Goal: Obtain resource: Obtain resource

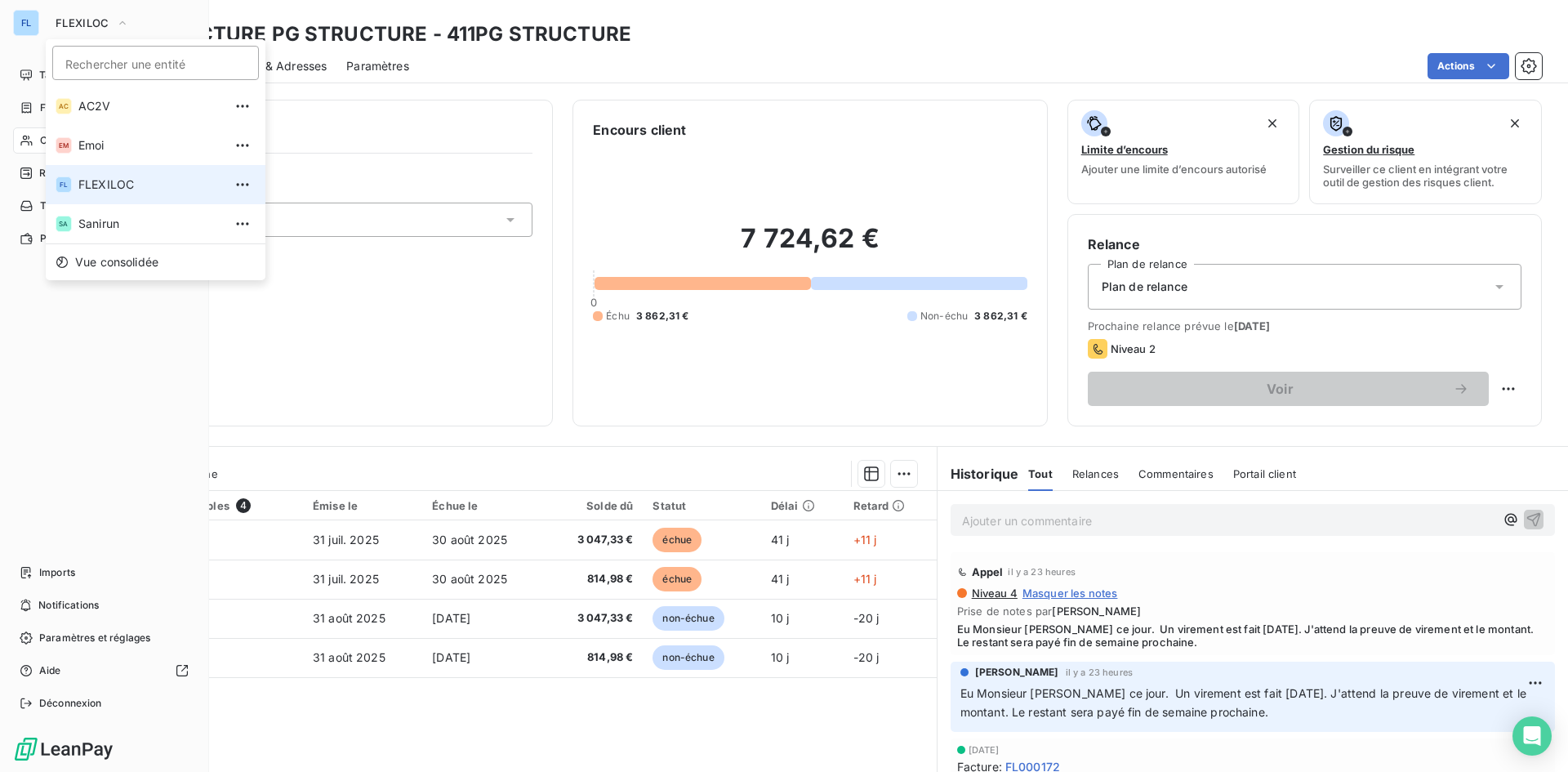
scroll to position [152, 0]
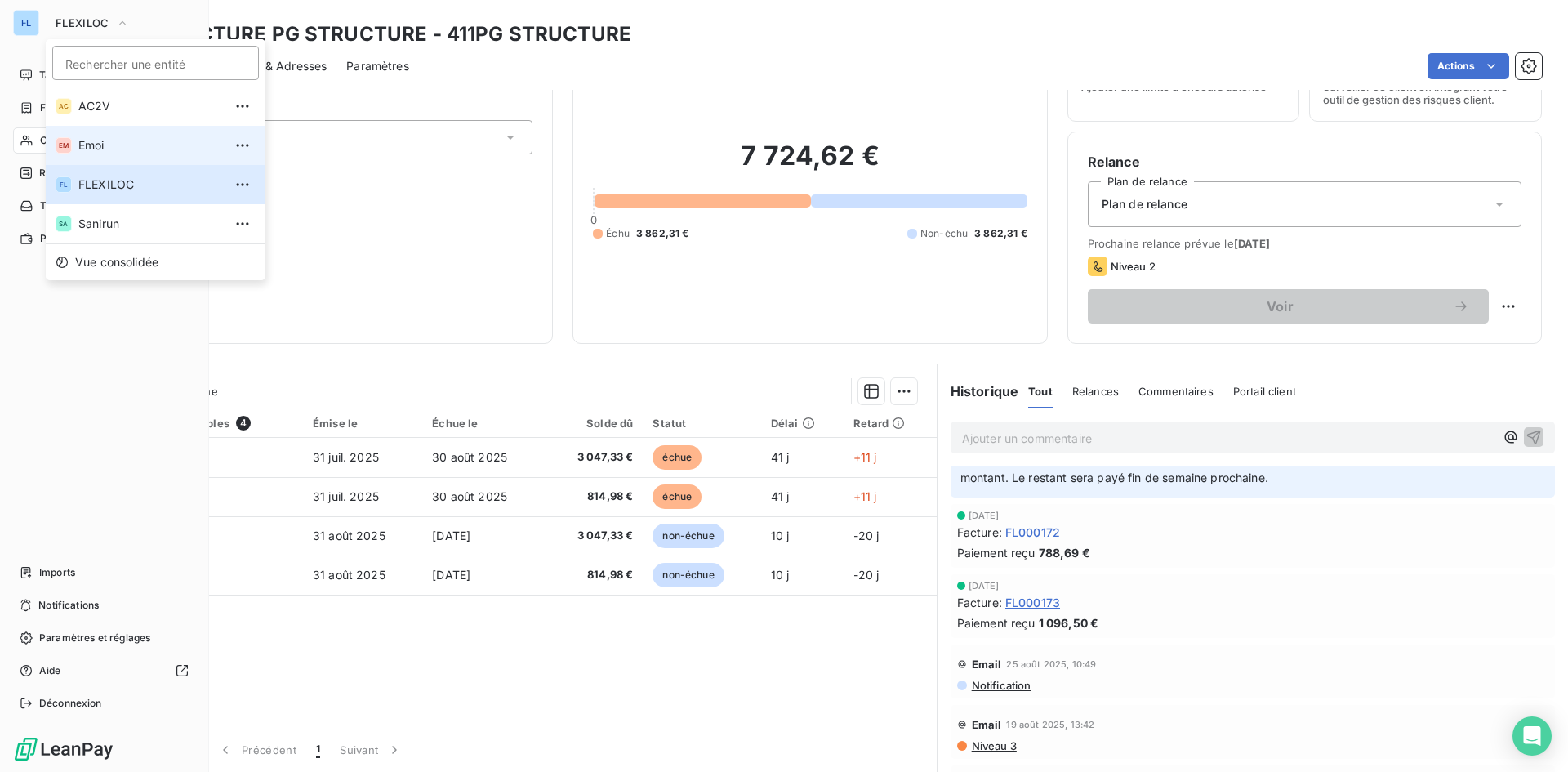
click at [149, 144] on span "Emoi" at bounding box center [150, 145] width 144 height 16
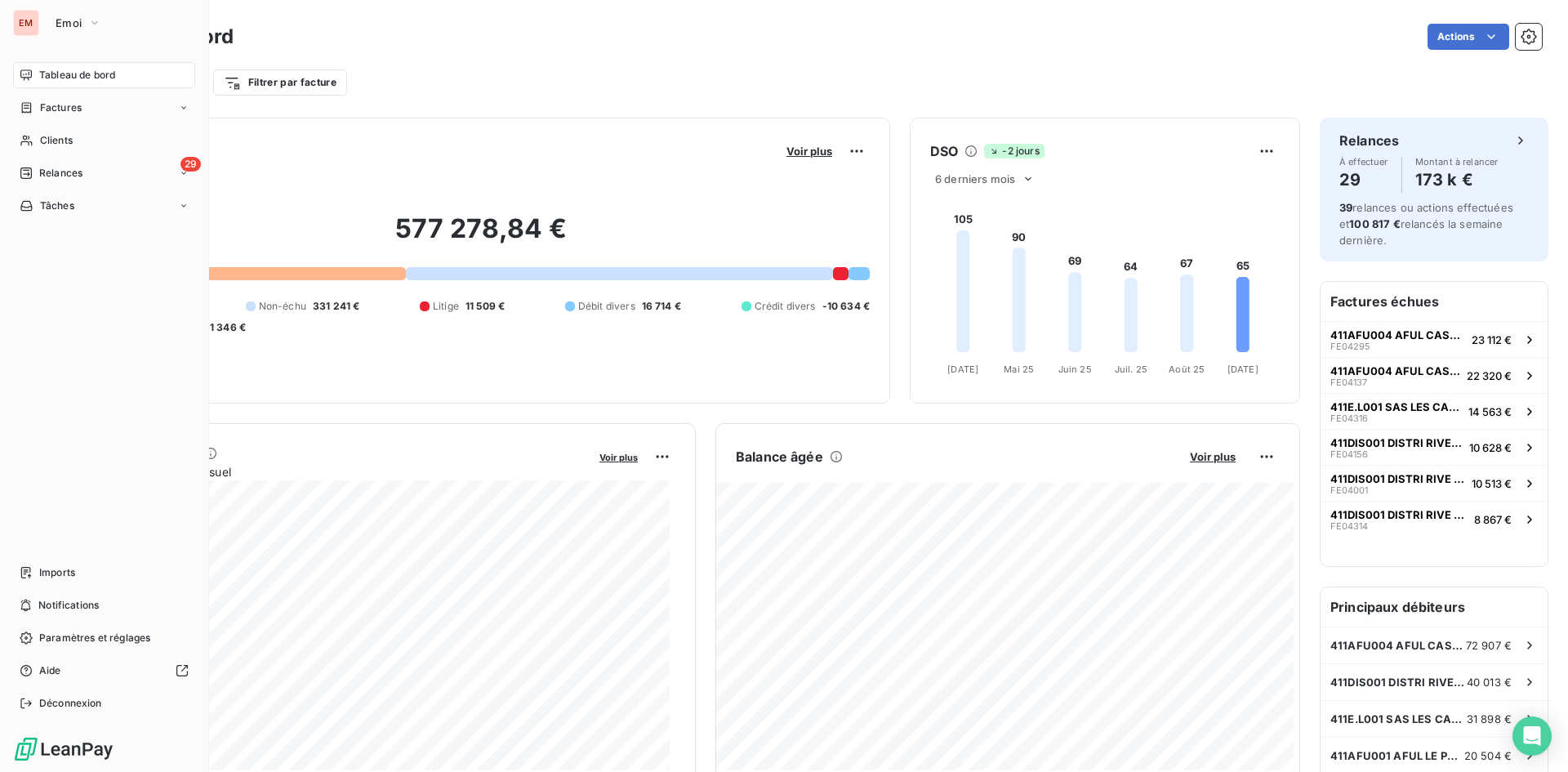
click at [630, 52] on div "Tableau de bord Actions" at bounding box center [810, 37] width 1463 height 34
click at [526, 155] on div "Encours client Voir plus" at bounding box center [481, 150] width 777 height 26
click at [91, 20] on icon "button" at bounding box center [95, 22] width 13 height 16
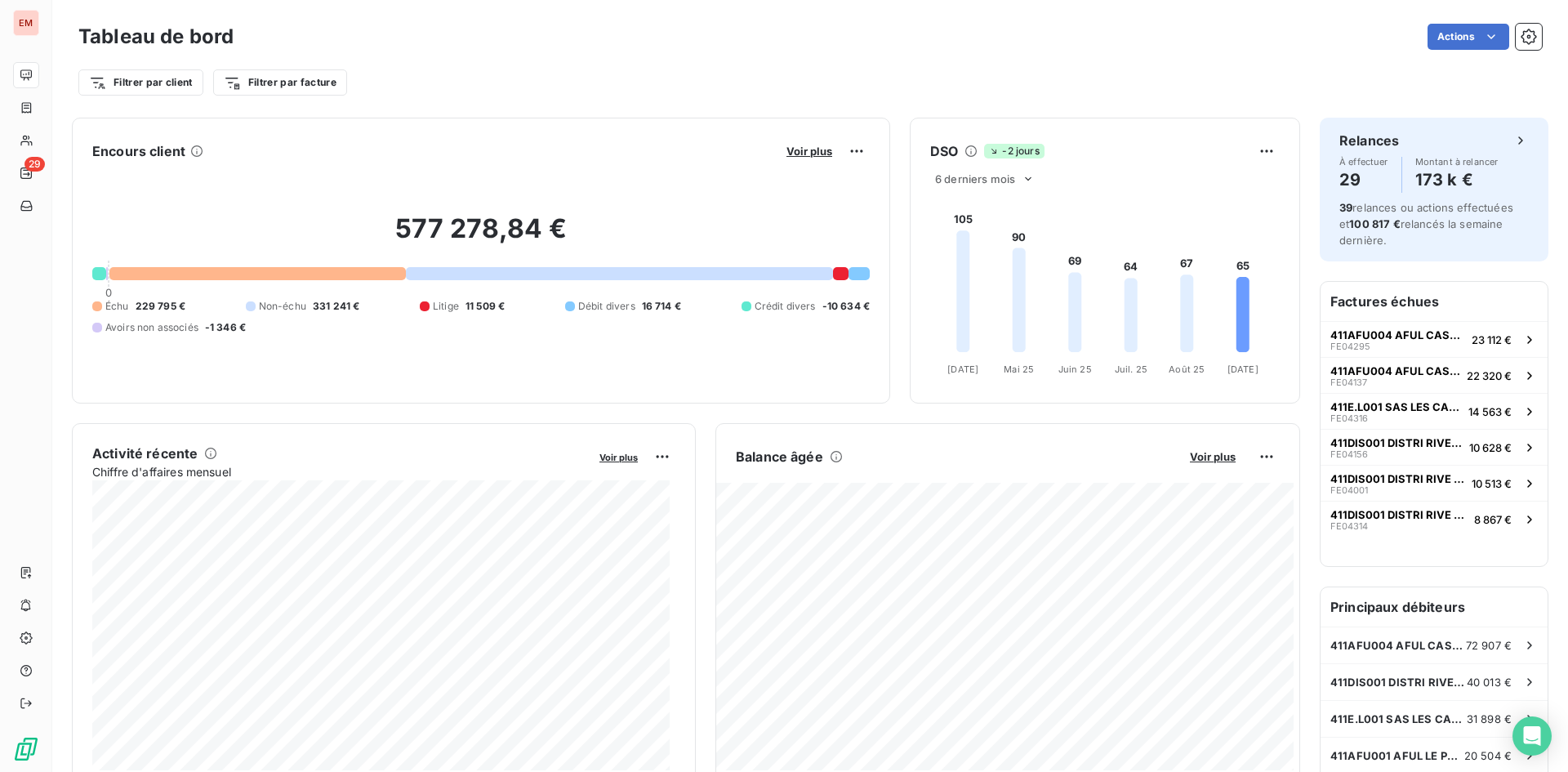
click at [373, 31] on div "Actions" at bounding box center [897, 36] width 1289 height 26
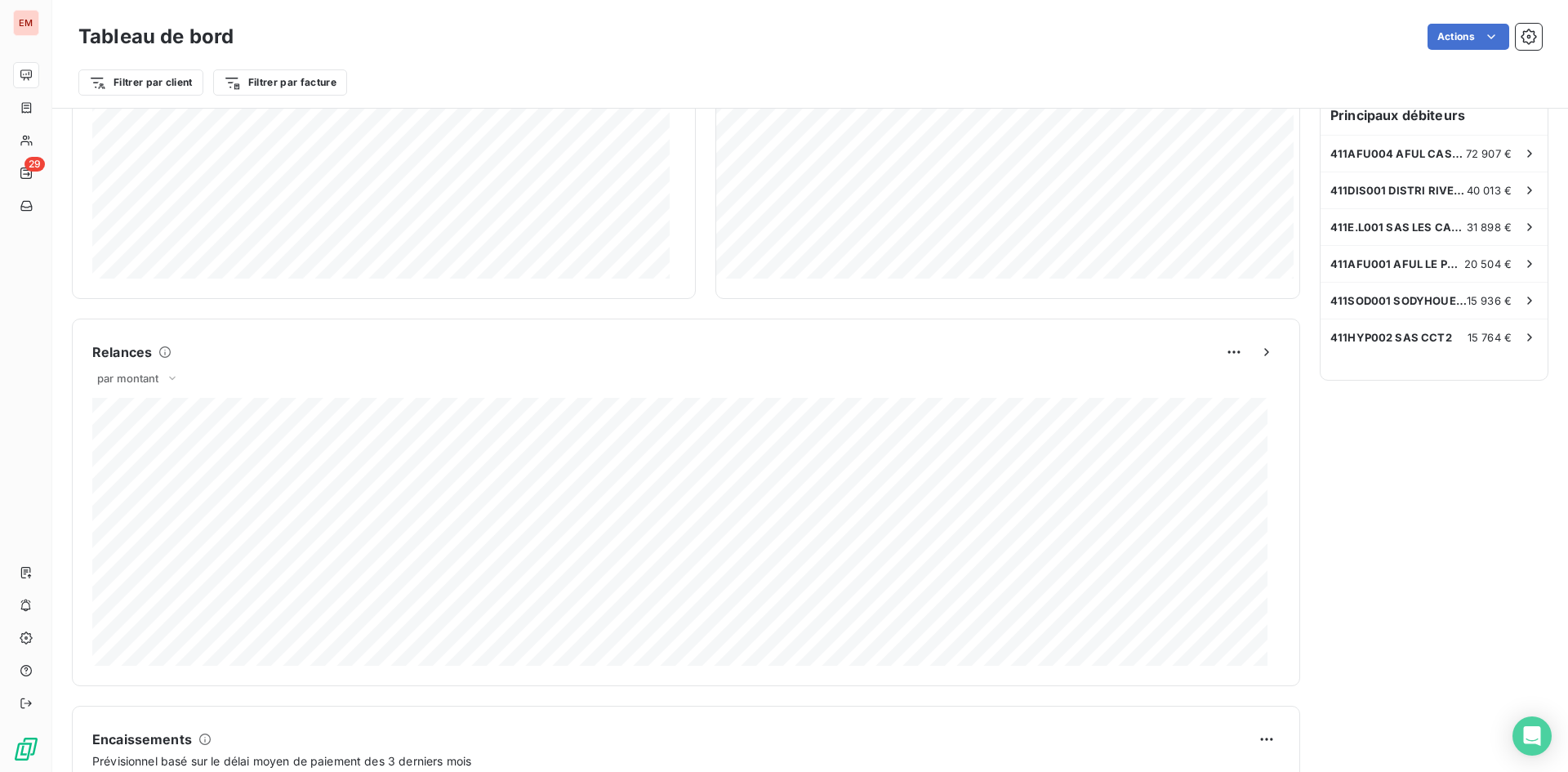
scroll to position [820, 0]
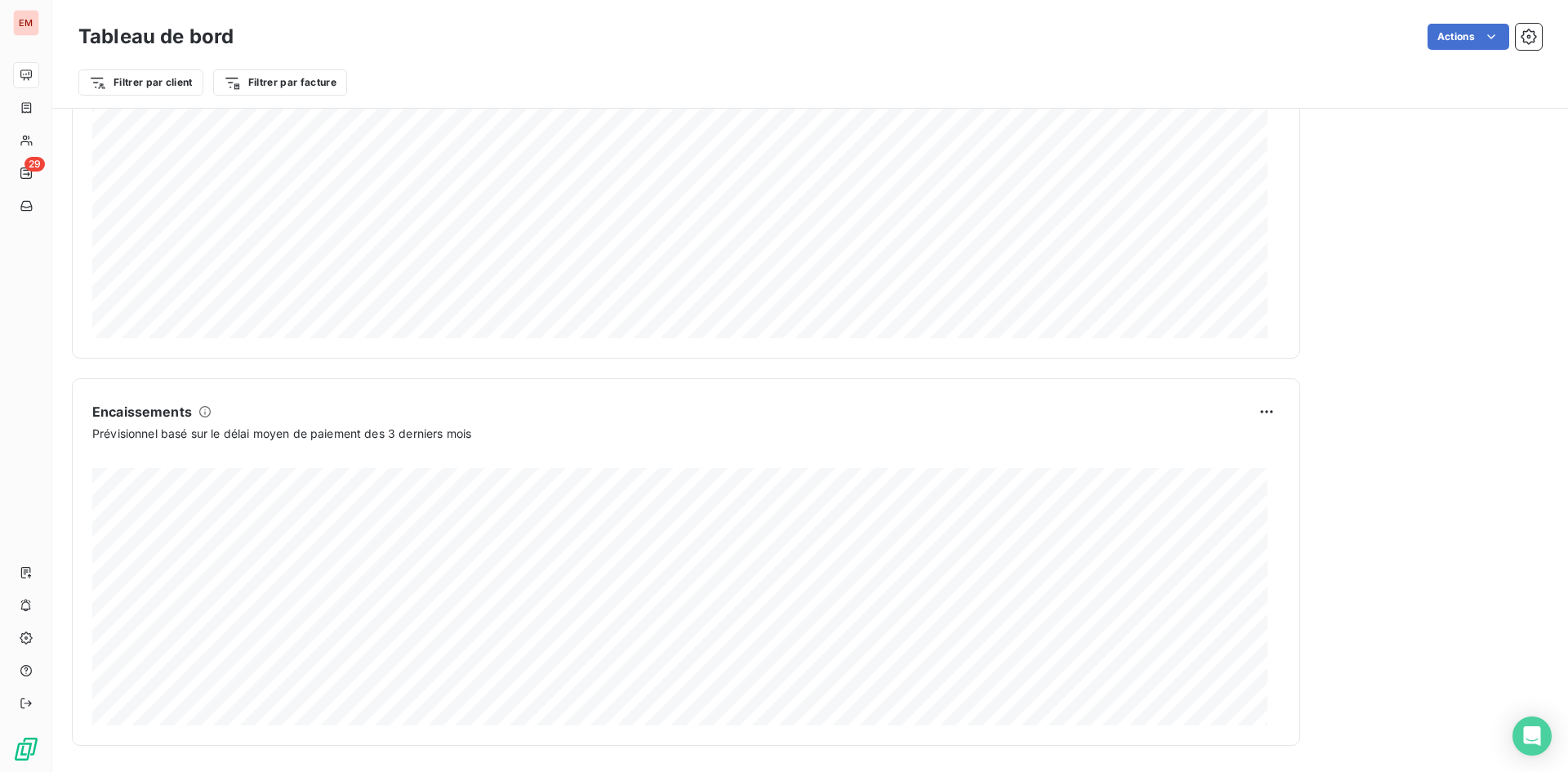
click at [593, 44] on div "Actions" at bounding box center [897, 36] width 1289 height 26
click at [753, 375] on div "Encours client Voir plus 577 278,84 € 0 Échu 229 795 € Non-échu 331 241 € Litig…" at bounding box center [686, 22] width 1228 height 1448
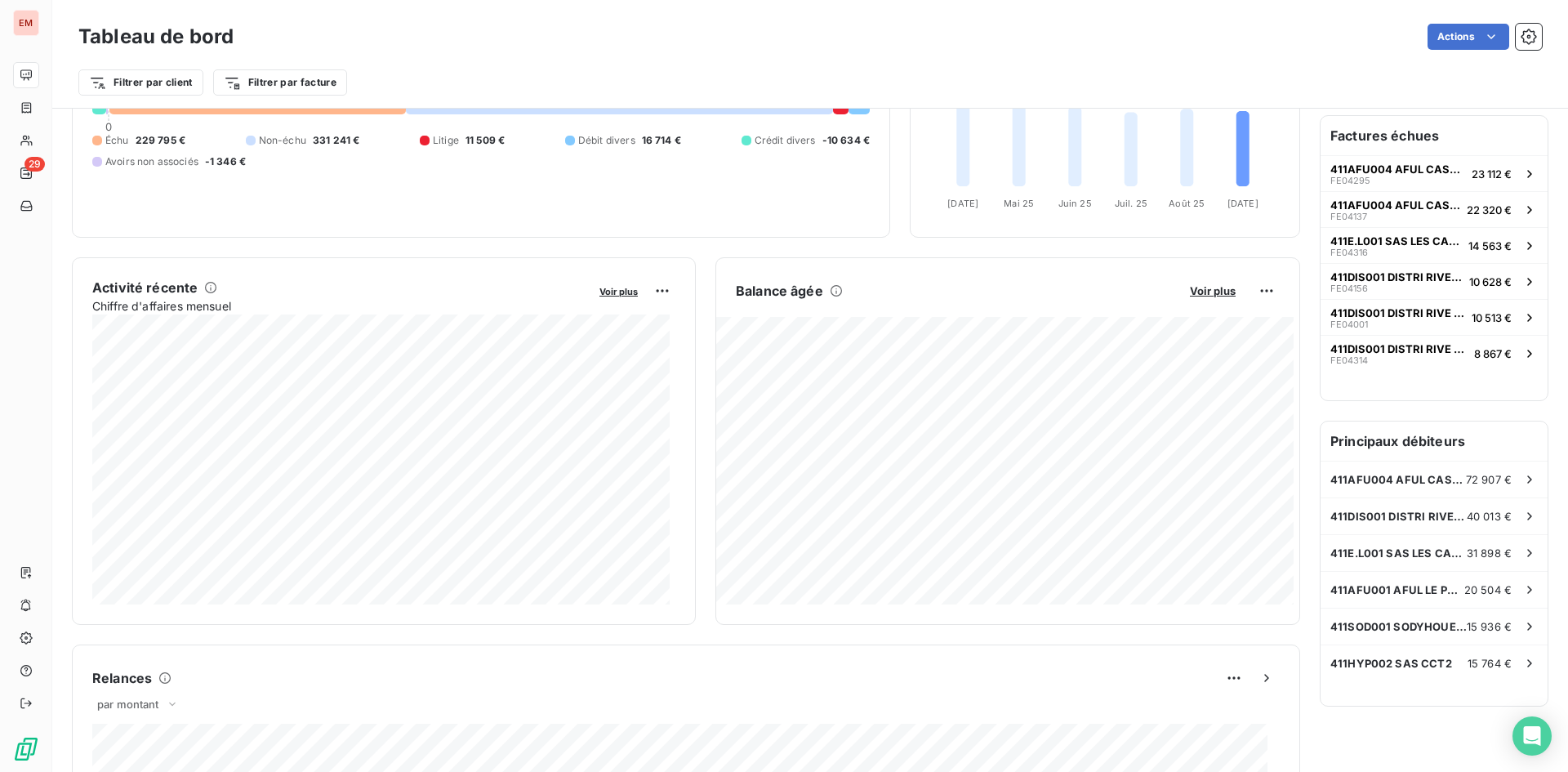
scroll to position [0, 0]
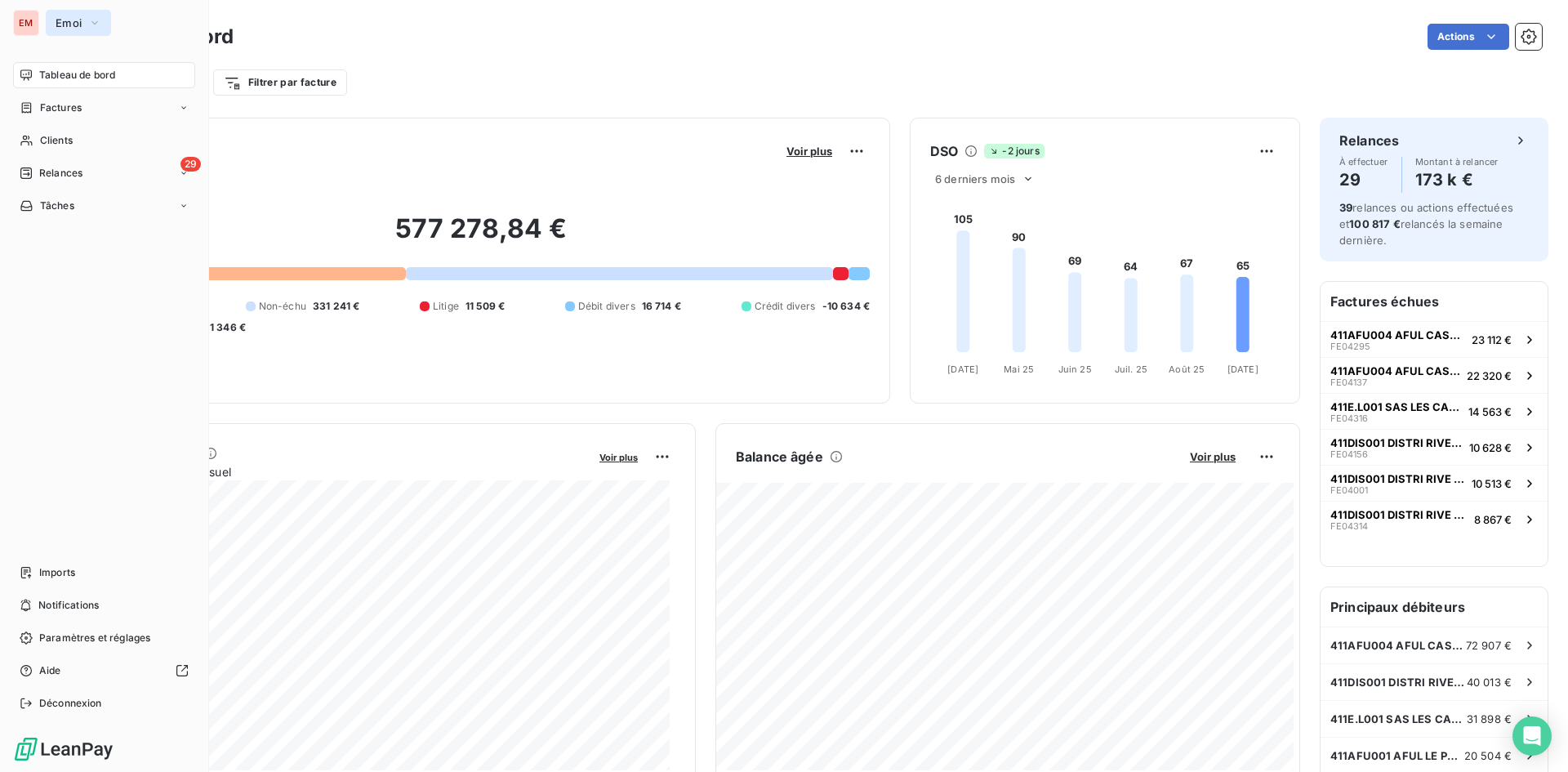
click at [78, 21] on span "Emoi" at bounding box center [67, 23] width 26 height 13
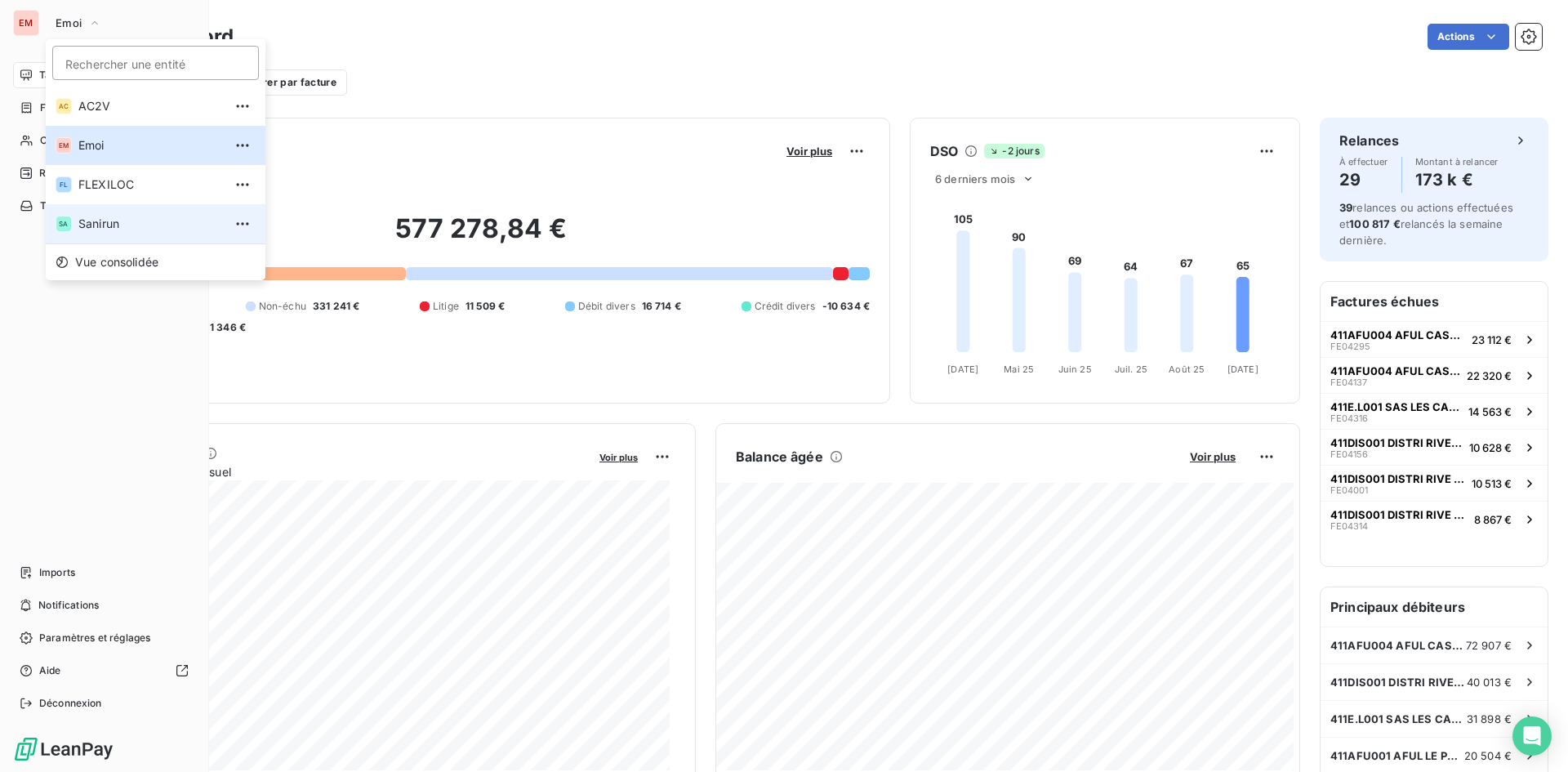
click at [123, 210] on li "SA Sanirun" at bounding box center [155, 223] width 220 height 39
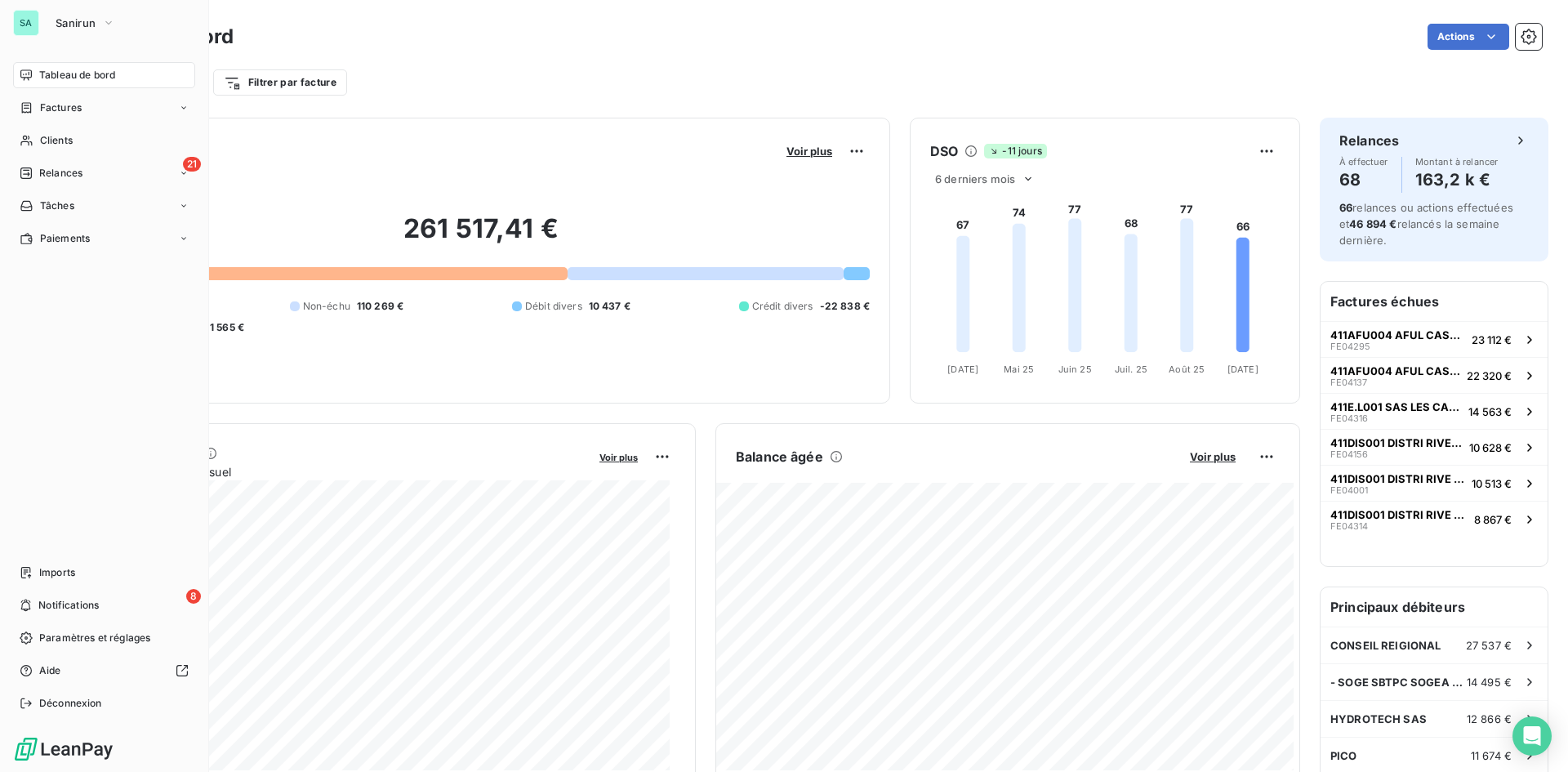
click at [751, 55] on div "Filtrer par client Filtrer par facture" at bounding box center [810, 76] width 1463 height 44
click at [752, 58] on div "Filtrer par client Filtrer par facture" at bounding box center [810, 76] width 1463 height 44
click at [154, 20] on div "Sanirun" at bounding box center [120, 22] width 148 height 26
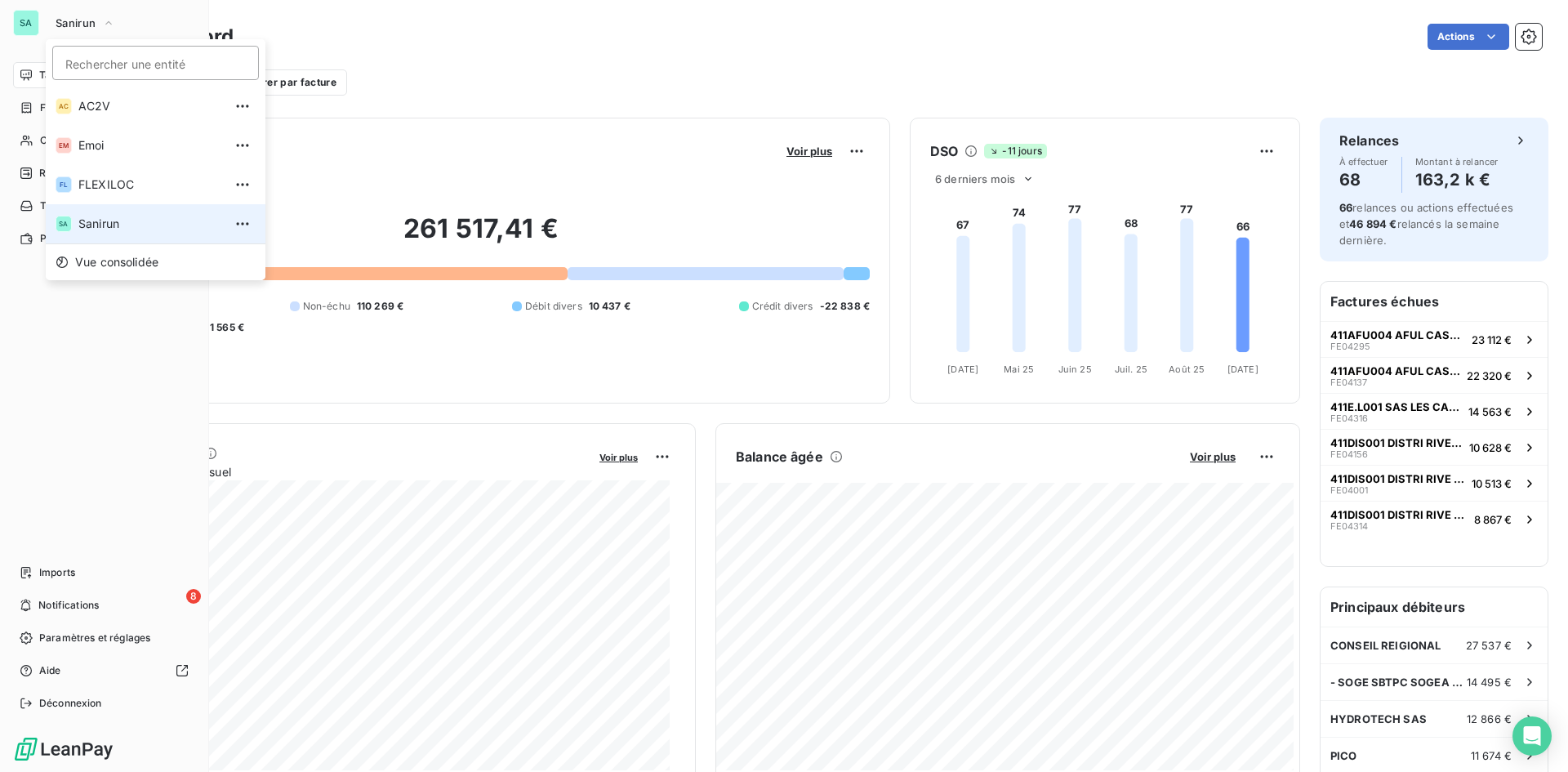
click at [154, 20] on div "Sanirun" at bounding box center [120, 22] width 148 height 26
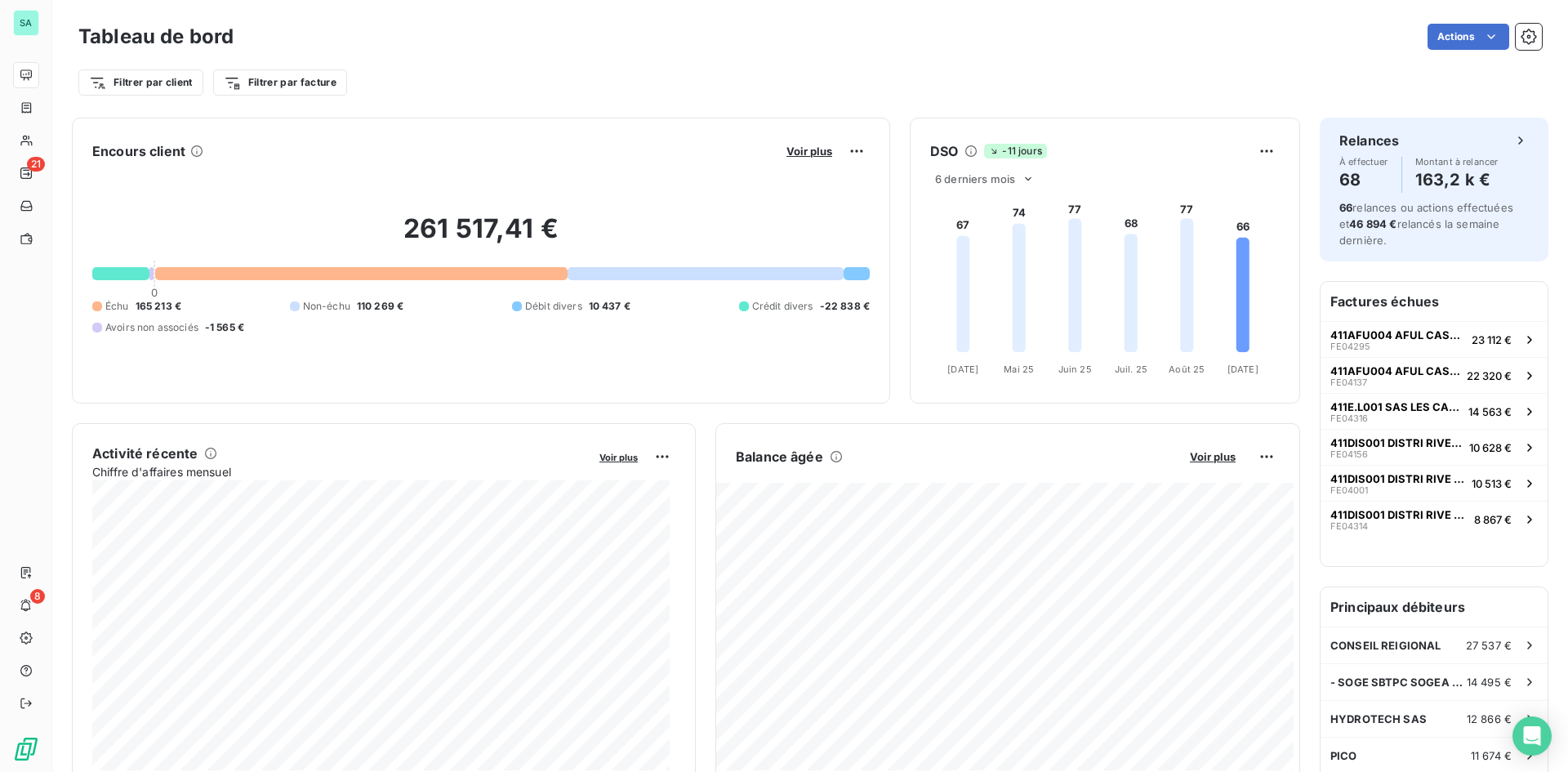
click at [576, 42] on div "Actions" at bounding box center [897, 36] width 1289 height 26
click at [655, 50] on div "Tableau de bord Actions" at bounding box center [810, 37] width 1463 height 34
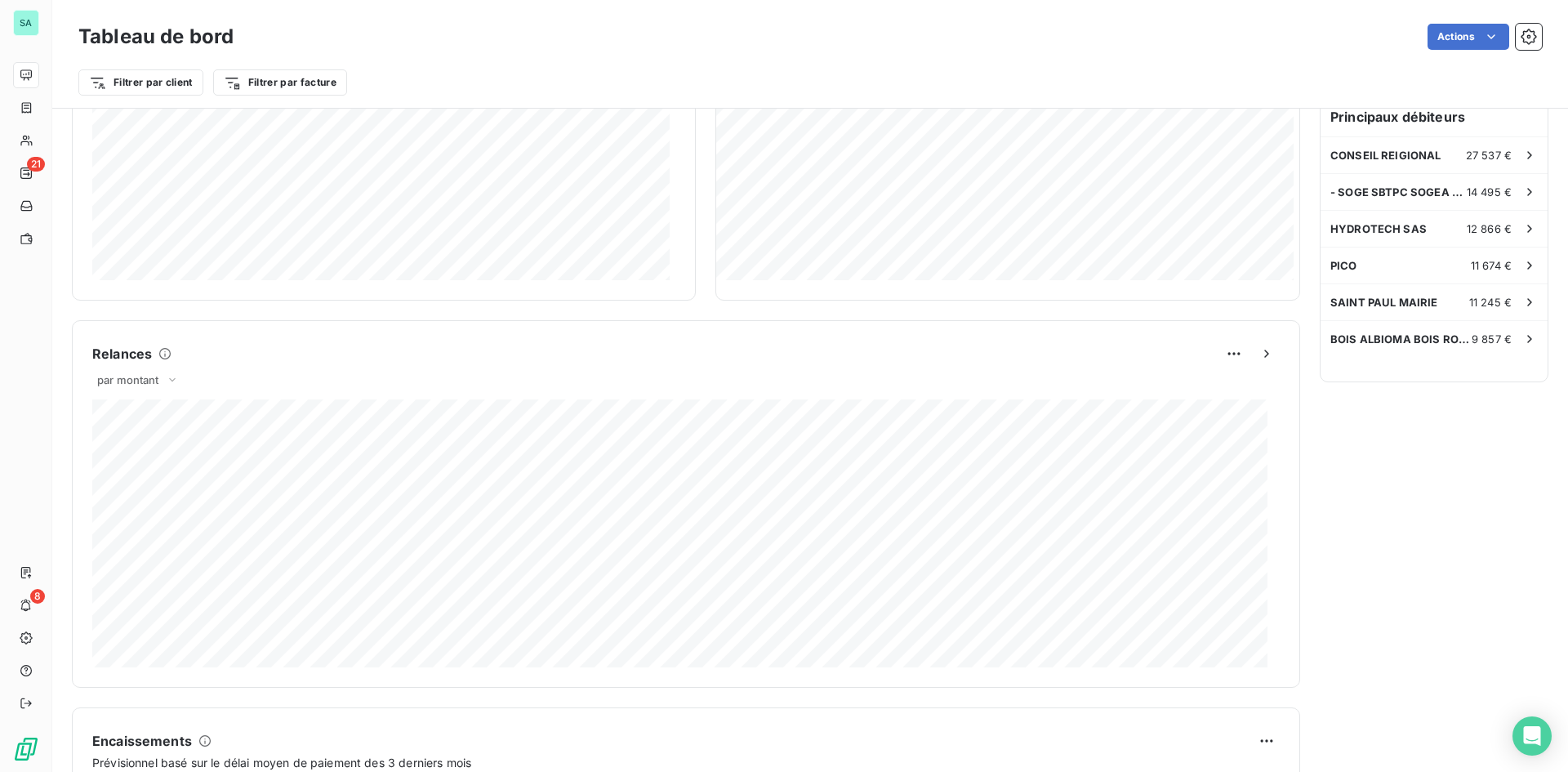
scroll to position [820, 0]
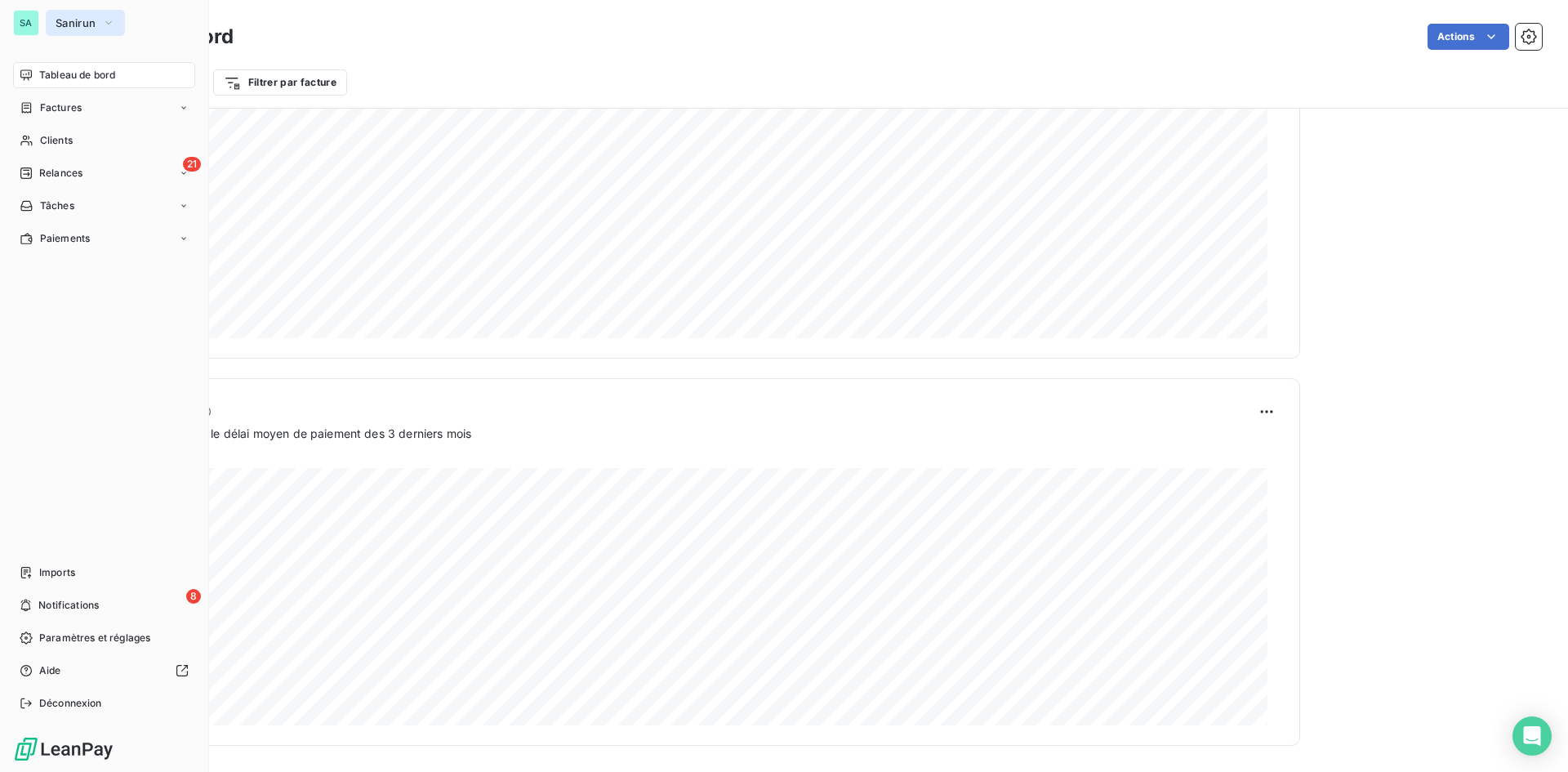
click at [61, 23] on span "Sanirun" at bounding box center [75, 23] width 40 height 13
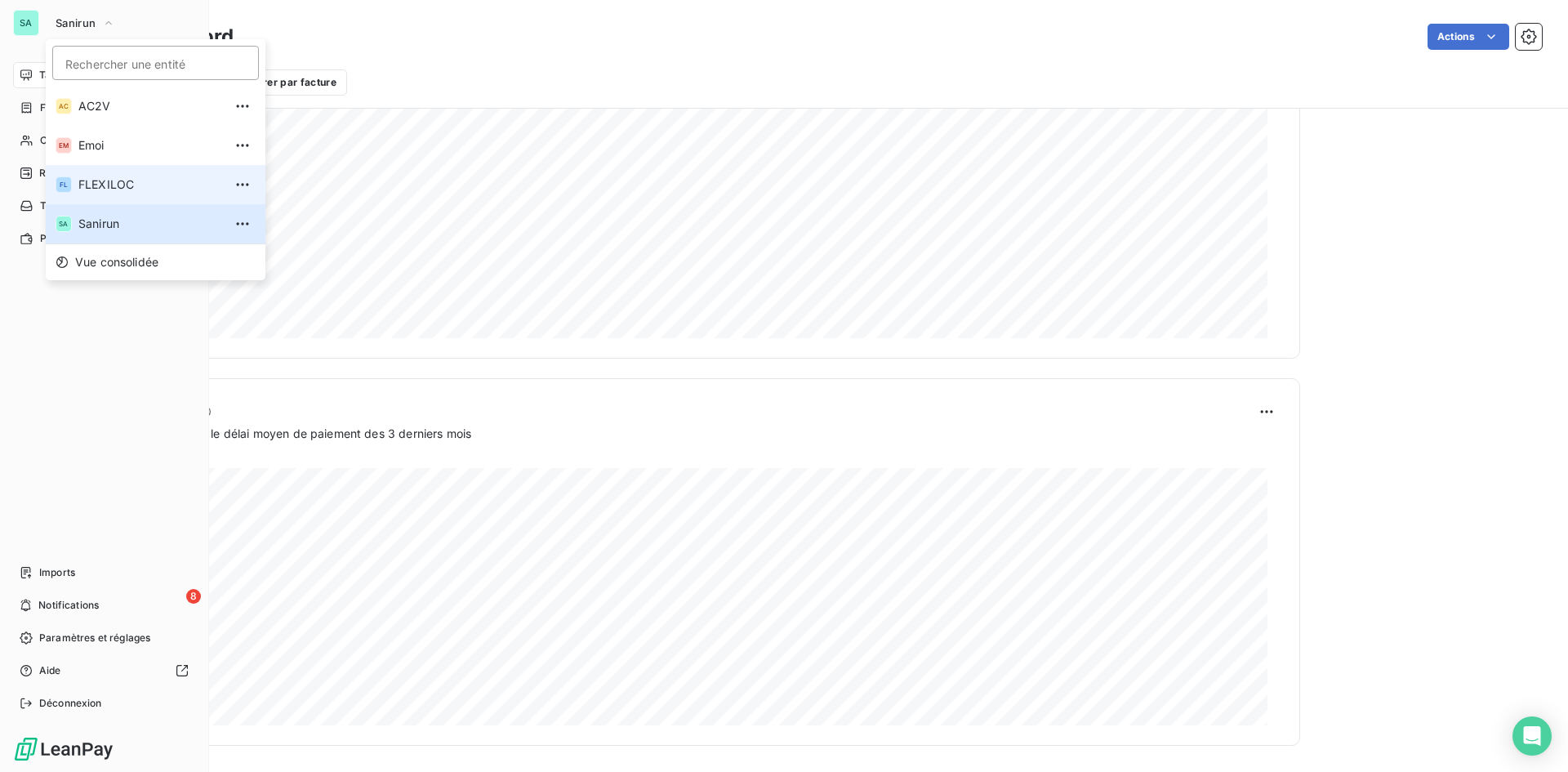
click at [118, 194] on li "FL FLEXILOC" at bounding box center [155, 184] width 220 height 39
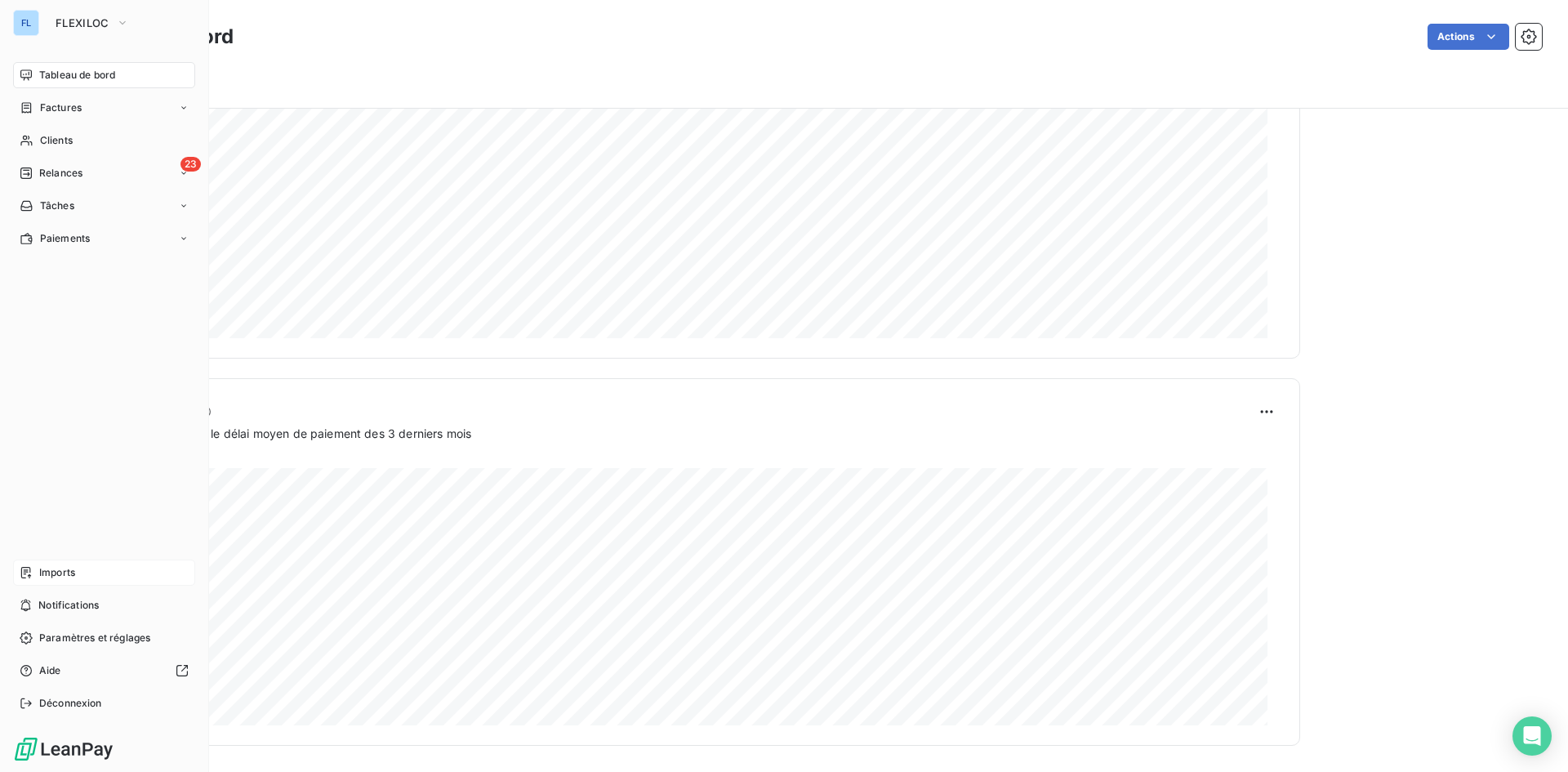
click at [90, 578] on div "Imports" at bounding box center [105, 572] width 182 height 26
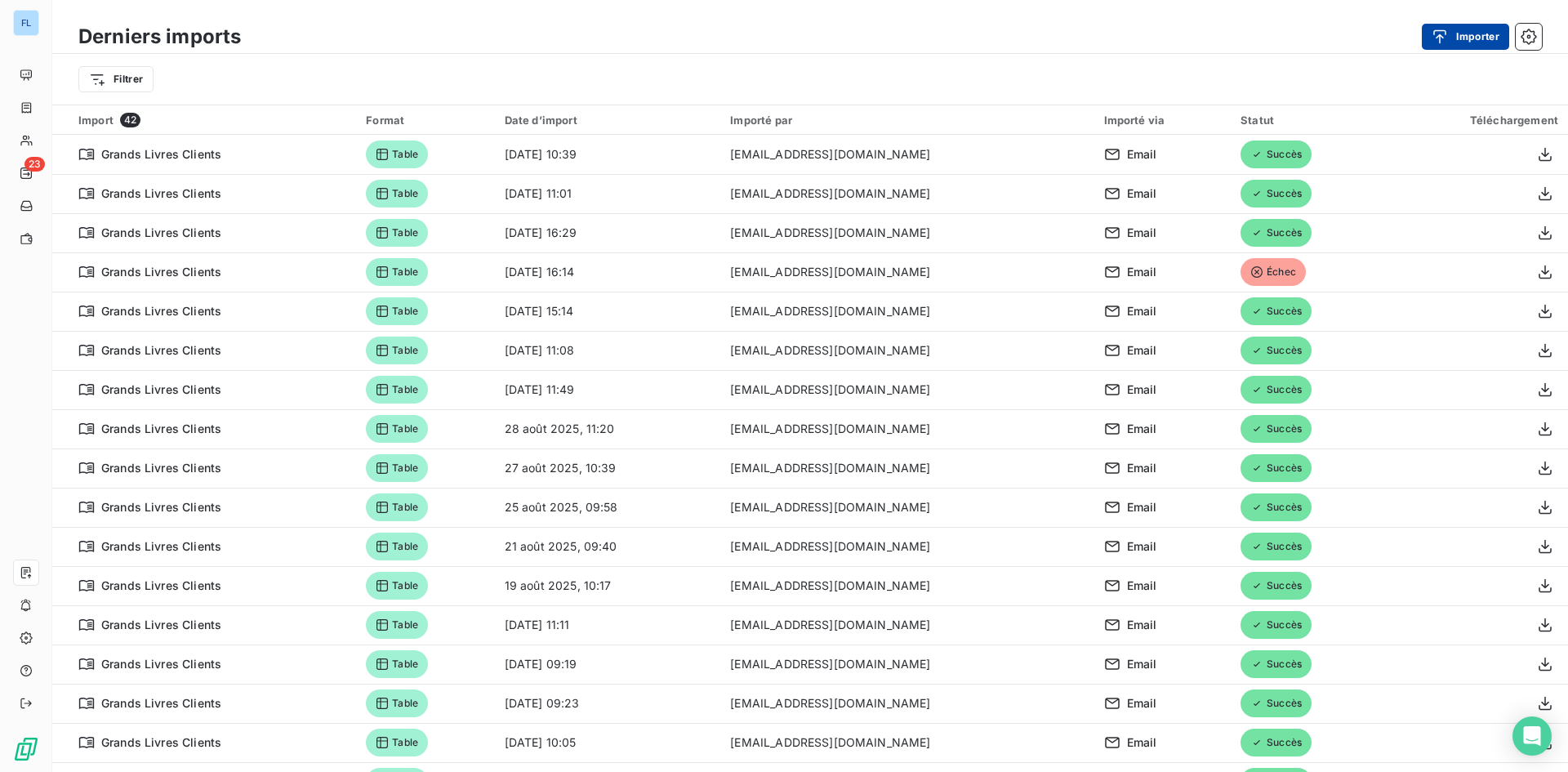
click at [1454, 26] on button "Importer" at bounding box center [1465, 36] width 87 height 26
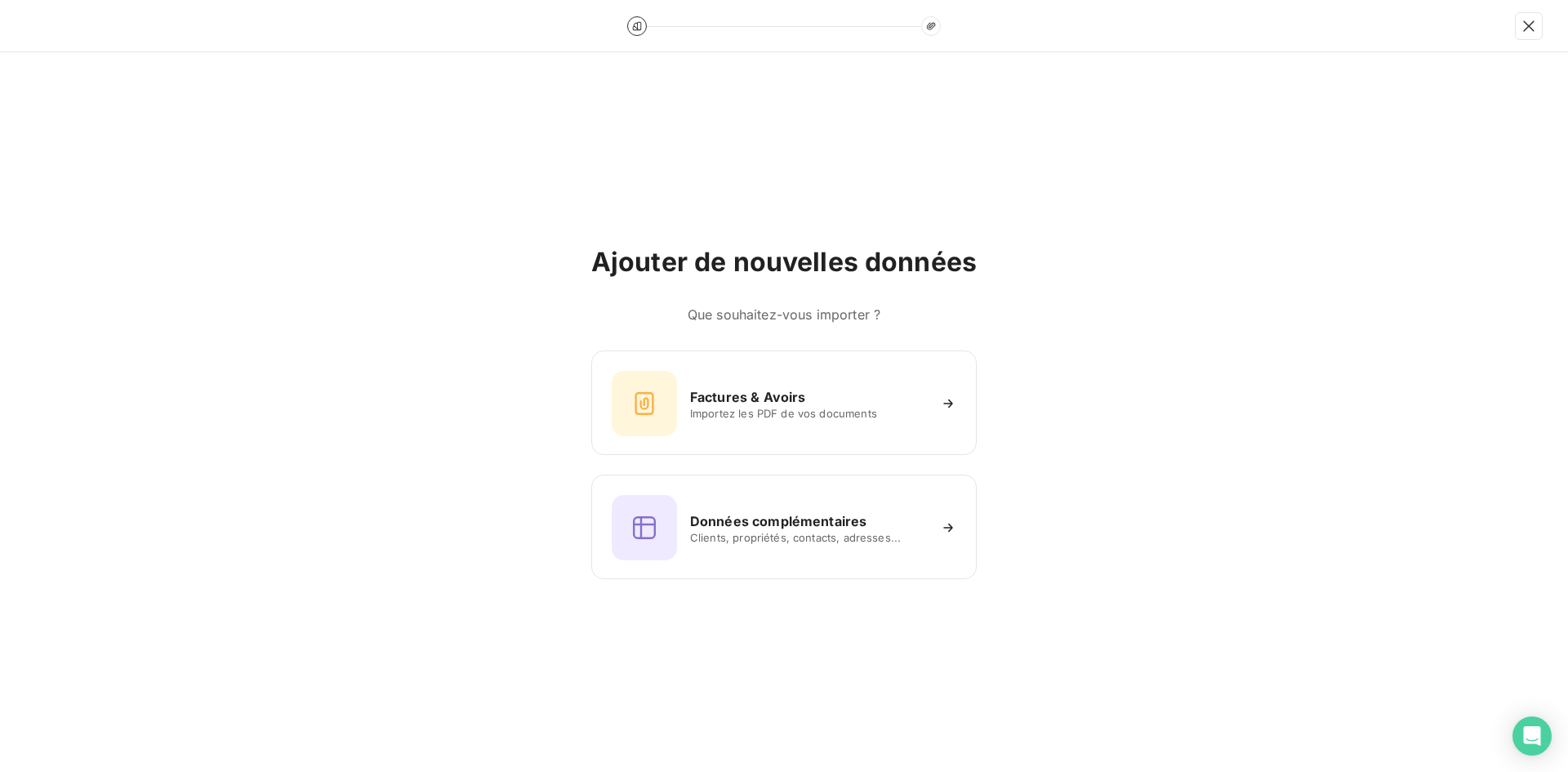
drag, startPoint x: 726, startPoint y: 649, endPoint x: 717, endPoint y: 645, distance: 9.8
drag, startPoint x: 717, startPoint y: 645, endPoint x: 661, endPoint y: 614, distance: 64.0
click at [648, 703] on div "Ajouter de nouvelles données Que souhaitez-vous importer ? Factures & Avoirs Im…" at bounding box center [784, 412] width 1568 height 720
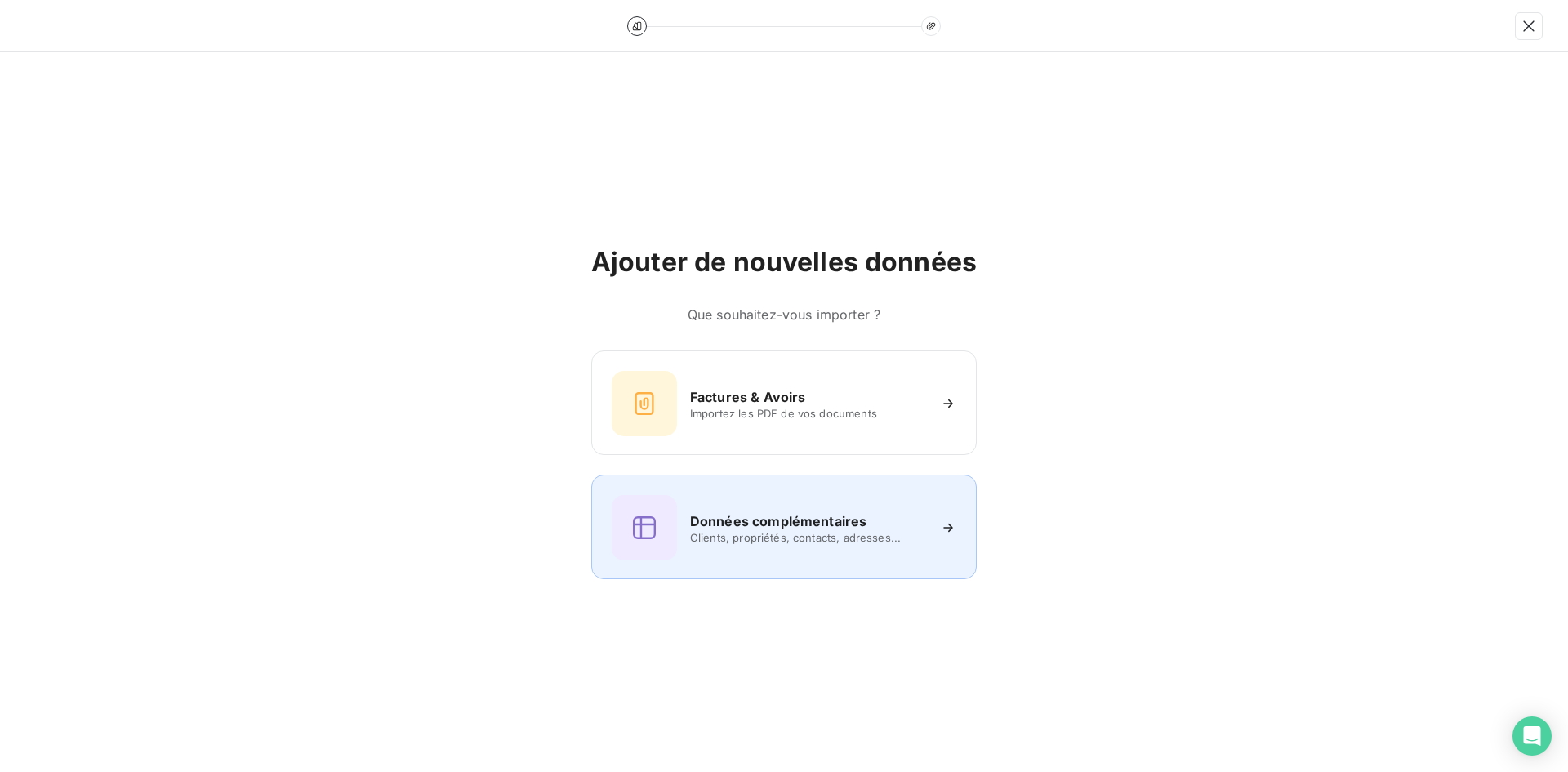
click at [819, 571] on div "Données complémentaires Clients, propriétés, contacts, adresses..." at bounding box center [784, 527] width 386 height 105
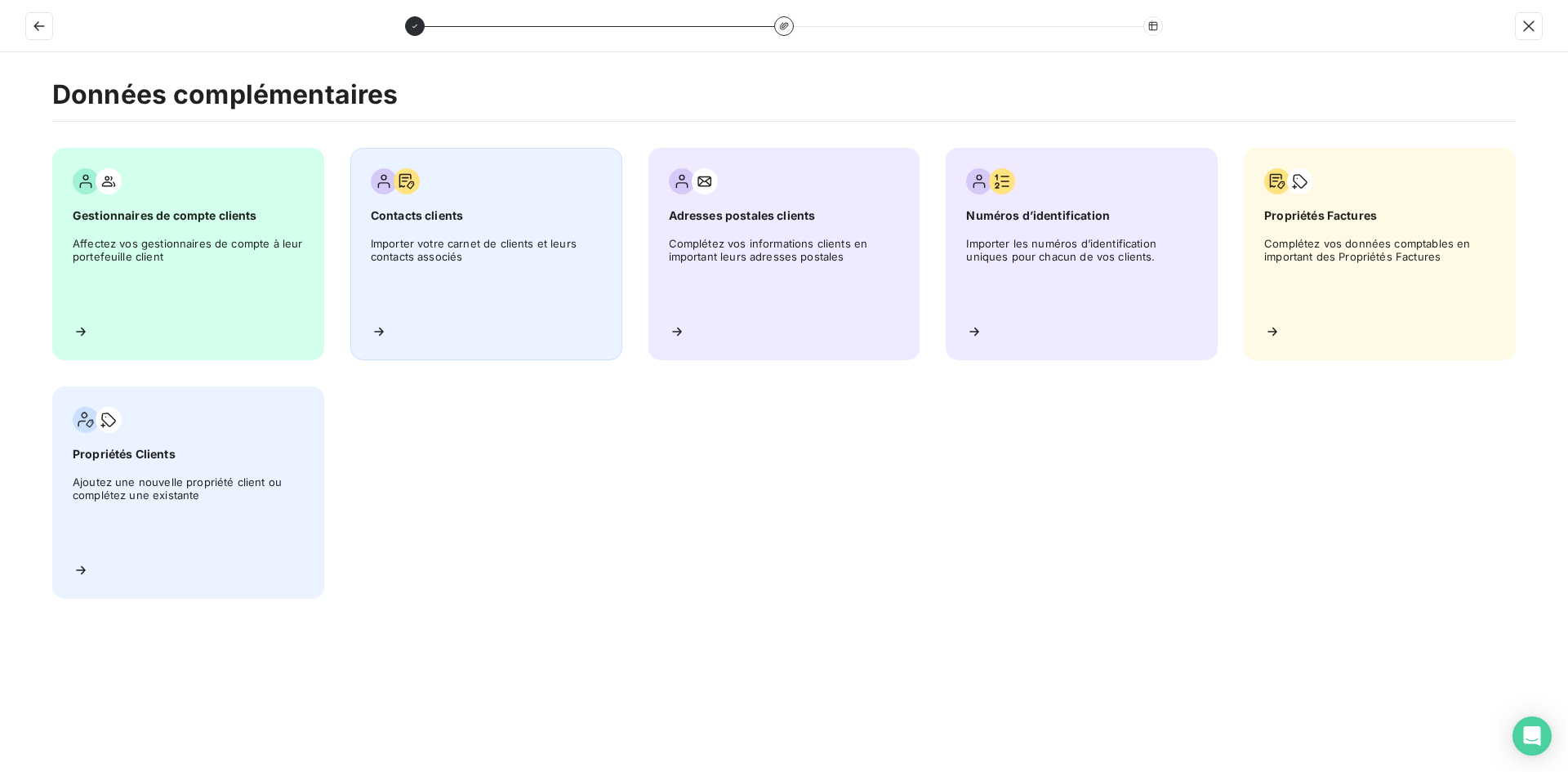
click at [515, 305] on span "Importer votre carnet de clients et leurs contacts associés" at bounding box center [486, 273] width 231 height 73
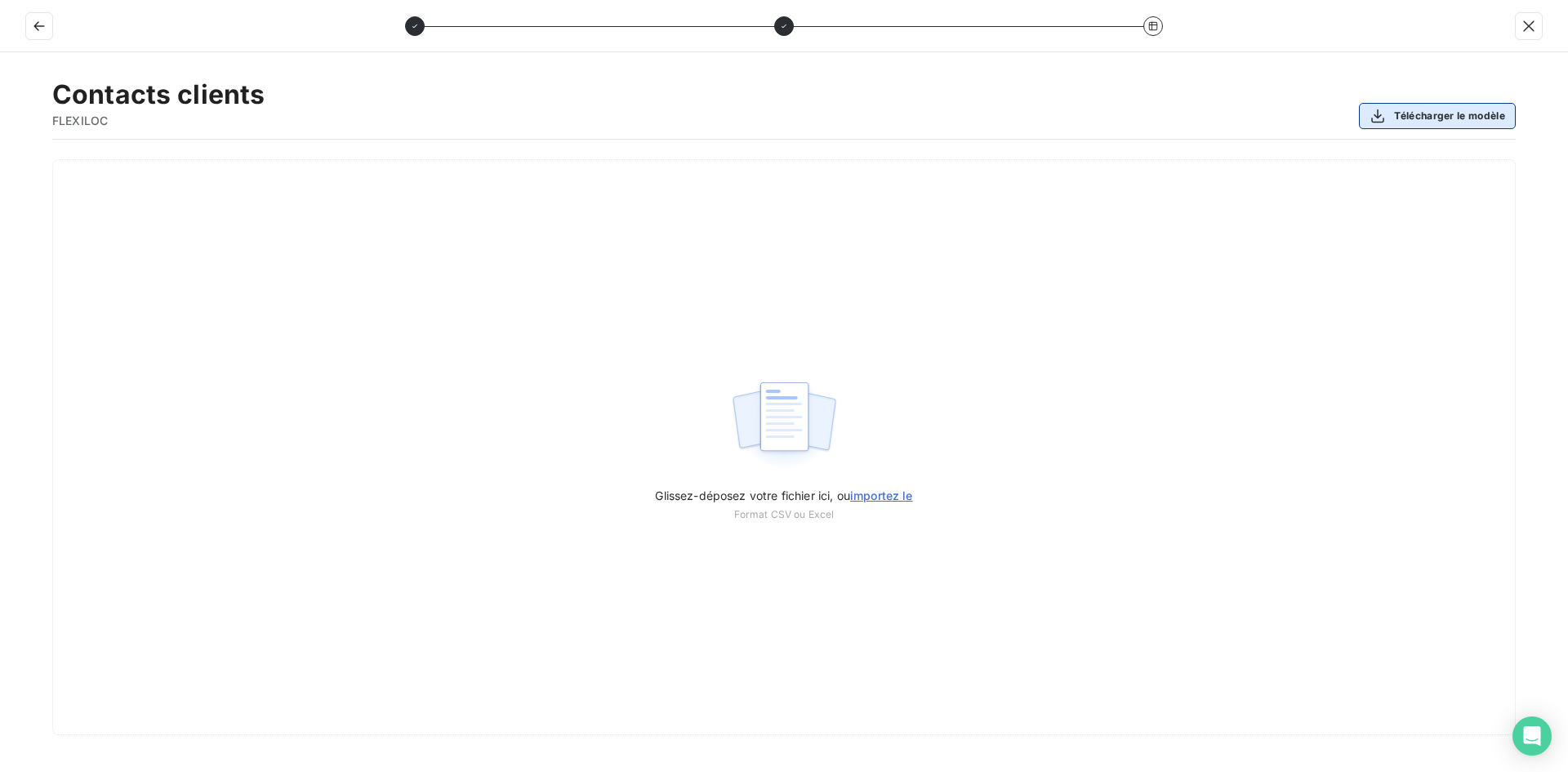
click at [1405, 107] on button "Télécharger le modèle" at bounding box center [1437, 115] width 157 height 26
